Goal: Contribute content: Contribute content

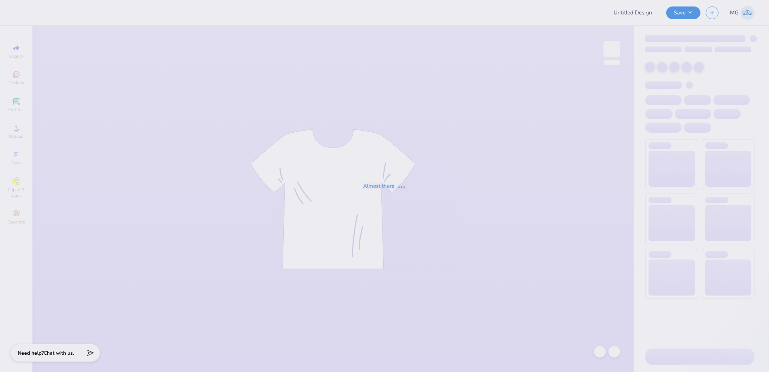
type input "SNU DADS 5"
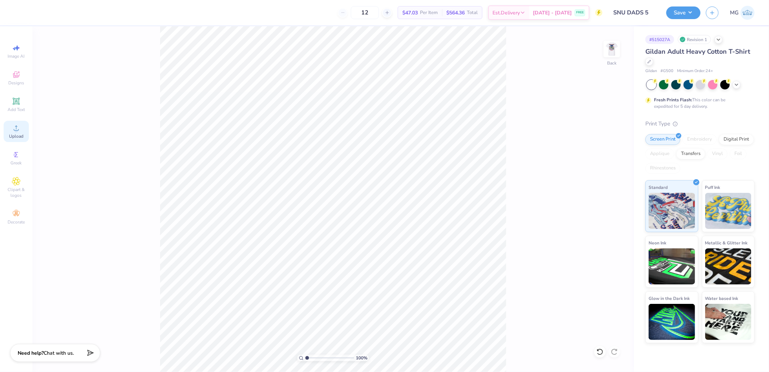
click at [26, 133] on div "Upload" at bounding box center [16, 131] width 25 height 21
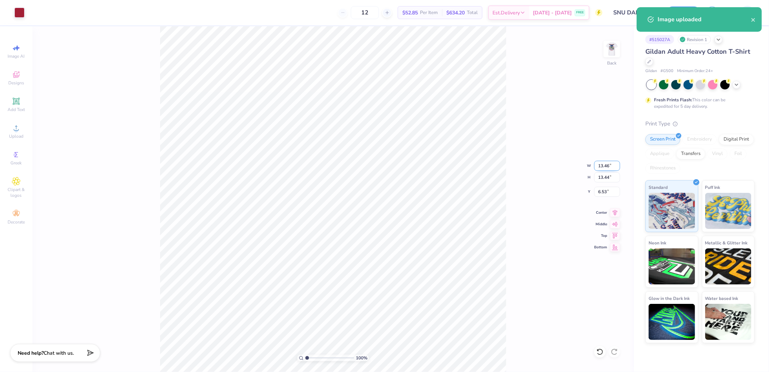
click at [604, 167] on input "13.46" at bounding box center [607, 166] width 26 height 10
type input "3.50"
type input "3.49"
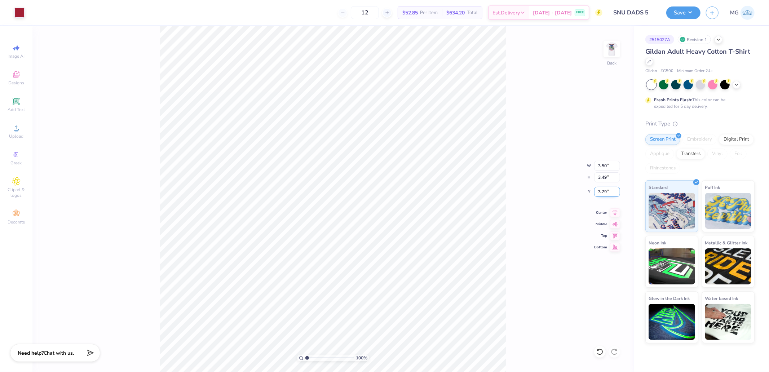
click at [606, 191] on input "3.79" at bounding box center [607, 192] width 26 height 10
type input "3.00"
click at [521, 126] on div "100 % Back W 3.50 3.50 " H 3.49 3.49 " Y 3.00 3.00 " Center Middle Top Bottom" at bounding box center [332, 199] width 601 height 346
click at [614, 48] on img at bounding box center [611, 49] width 29 height 29
click at [15, 134] on span "Upload" at bounding box center [16, 136] width 14 height 6
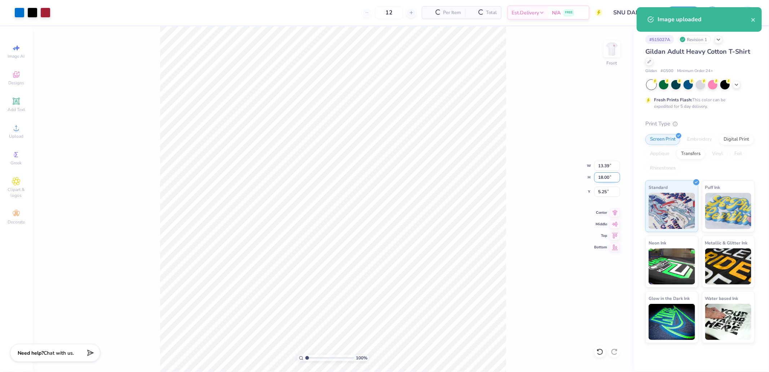
click at [603, 174] on input "18.00" at bounding box center [607, 177] width 26 height 10
type input "14.5"
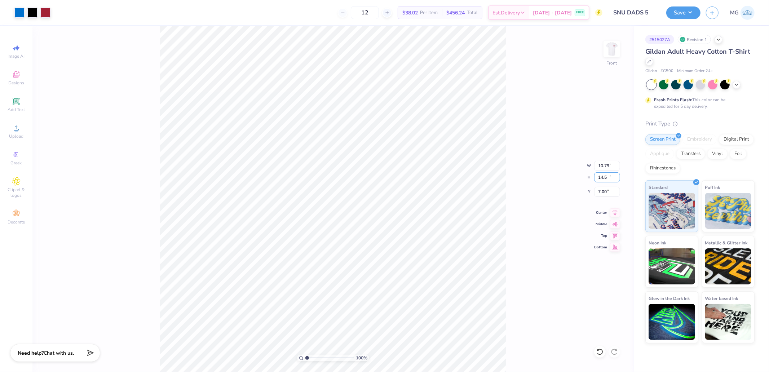
type input "10.79"
type input "14.50"
click at [613, 236] on icon at bounding box center [615, 234] width 10 height 9
click at [610, 190] on input "0.50" at bounding box center [607, 192] width 26 height 10
type input "3.00"
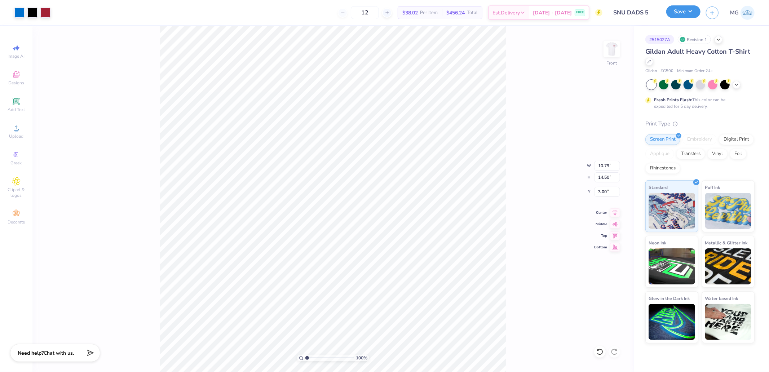
click at [684, 8] on button "Save" at bounding box center [683, 11] width 34 height 13
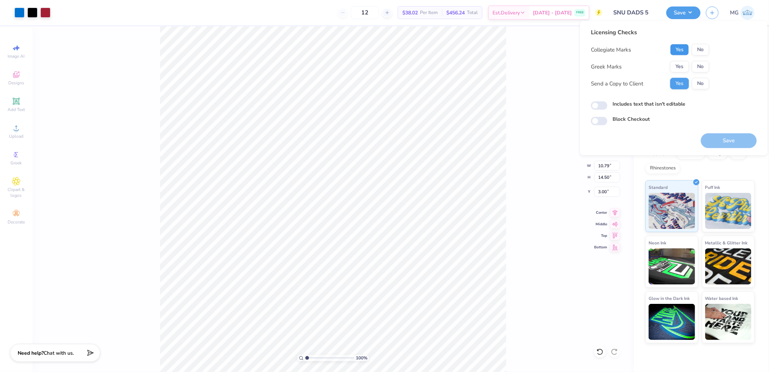
click at [682, 49] on button "Yes" at bounding box center [679, 50] width 19 height 12
click at [680, 62] on button "Yes" at bounding box center [679, 67] width 19 height 12
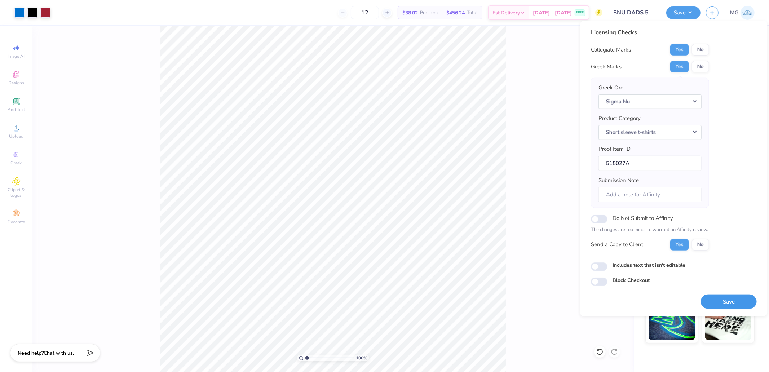
click at [720, 307] on button "Save" at bounding box center [729, 301] width 56 height 15
